Goal: Navigation & Orientation: Find specific page/section

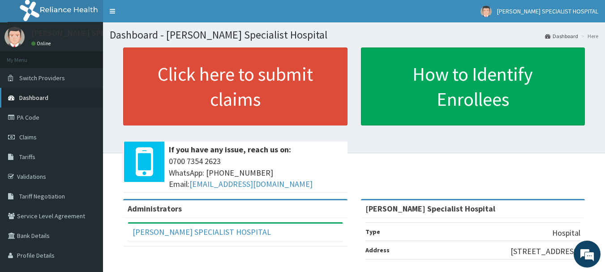
click at [41, 102] on link "Dashboard" at bounding box center [51, 98] width 103 height 20
click at [43, 99] on span "Dashboard" at bounding box center [33, 98] width 29 height 8
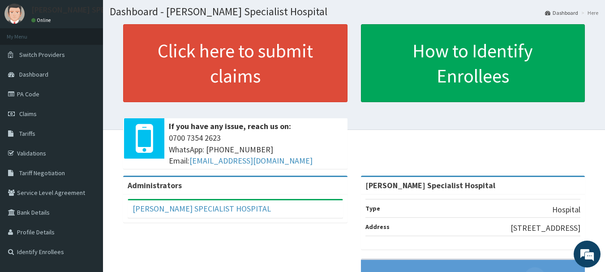
scroll to position [63, 0]
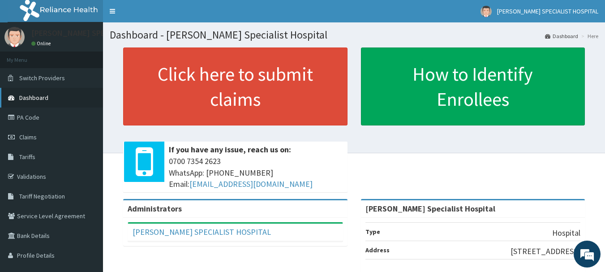
click at [38, 99] on span "Dashboard" at bounding box center [33, 98] width 29 height 8
